Goal: Task Accomplishment & Management: Use online tool/utility

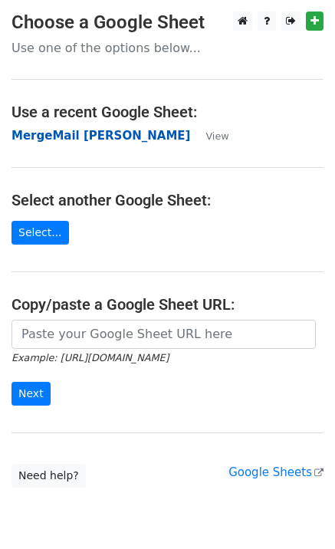
click at [71, 134] on strong "MergeMail [PERSON_NAME]" at bounding box center [100, 136] width 179 height 14
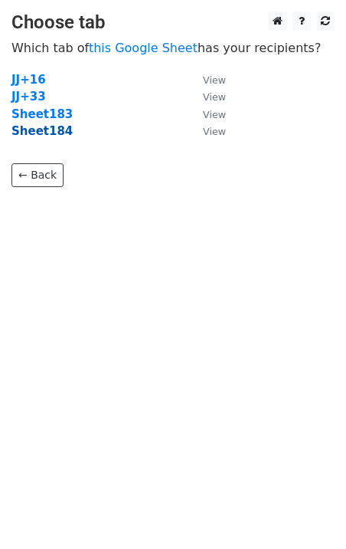
click at [47, 133] on strong "Sheet184" at bounding box center [41, 131] width 61 height 14
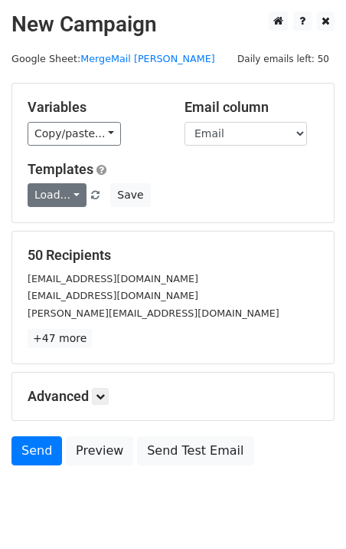
click at [55, 193] on link "Load..." at bounding box center [57, 195] width 59 height 24
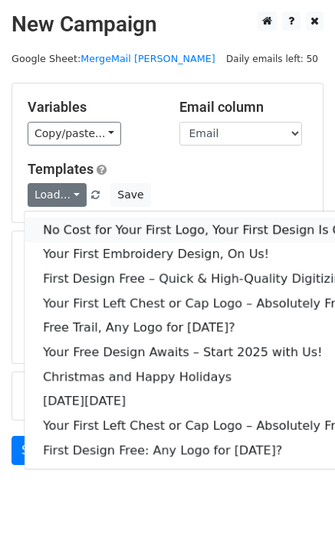
click at [74, 221] on link "No Cost for Your First Logo, Your First Design Is On Us!" at bounding box center [209, 230] width 368 height 25
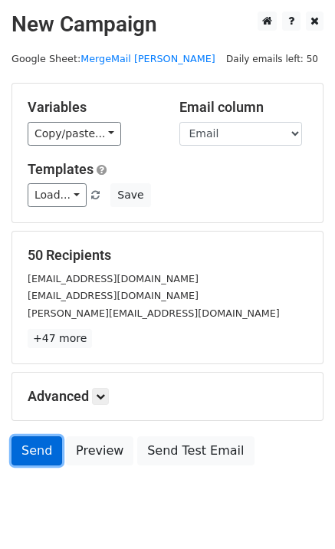
click at [24, 461] on link "Send" at bounding box center [36, 450] width 51 height 29
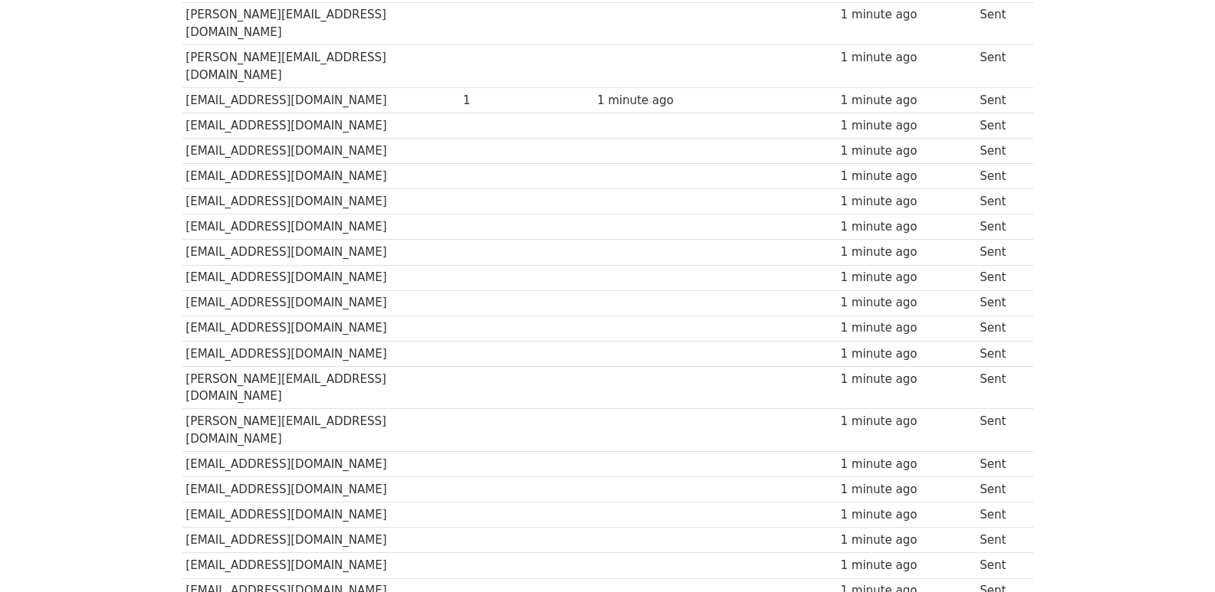
scroll to position [1067, 0]
